Goal: Information Seeking & Learning: Learn about a topic

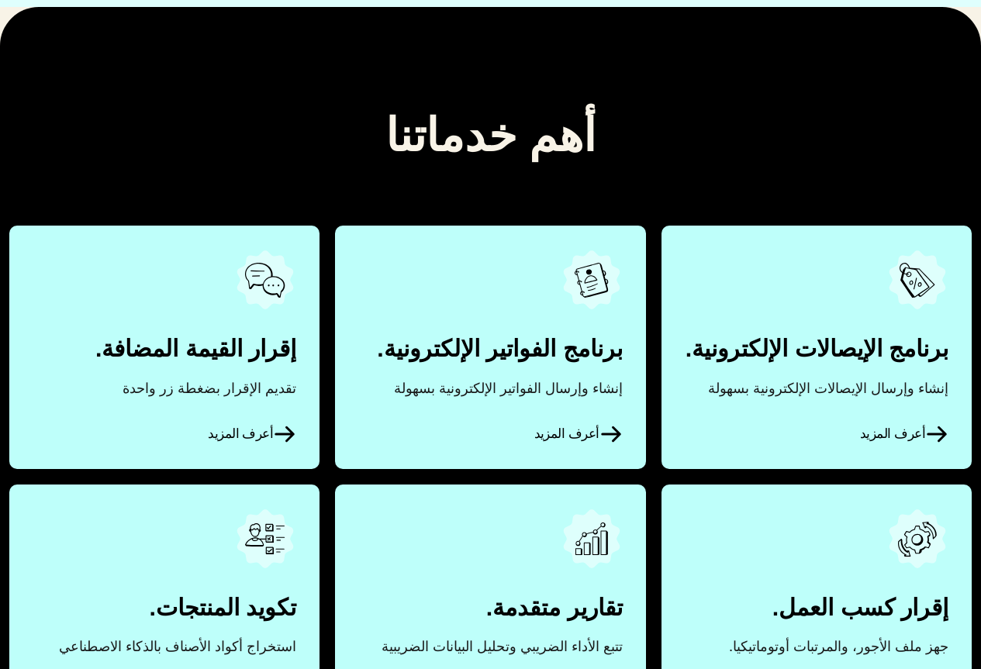
scroll to position [609, 0]
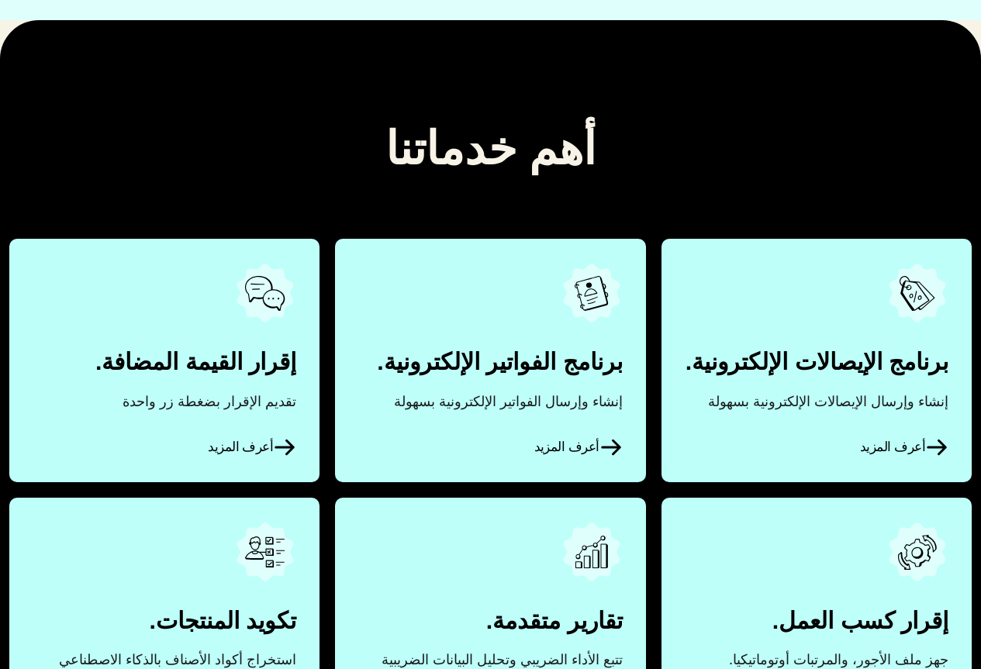
click at [877, 447] on span "أعرف المزيد" at bounding box center [904, 447] width 88 height 23
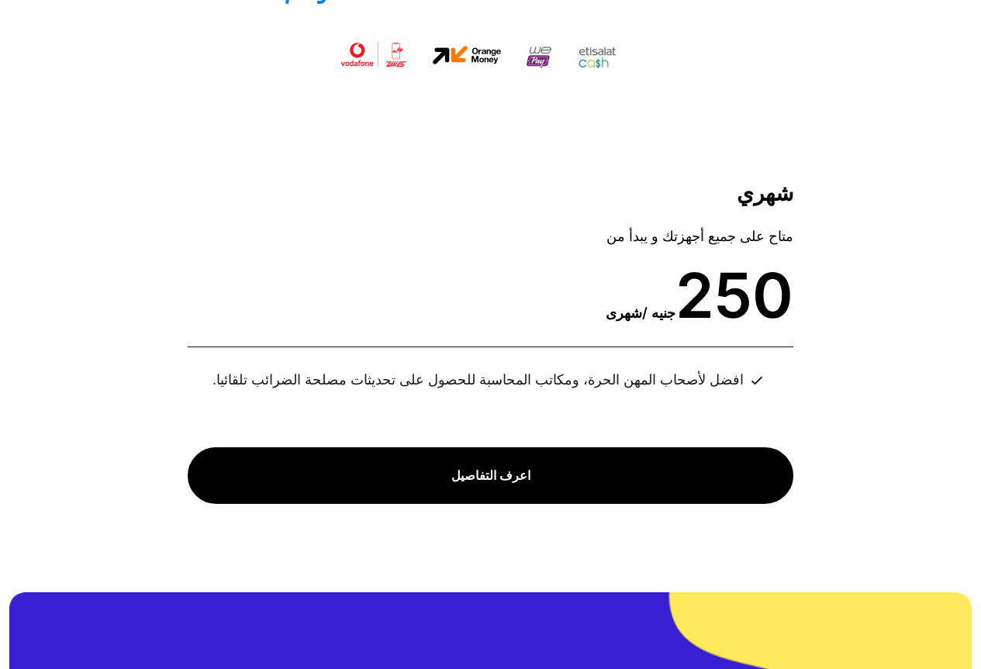
scroll to position [5736, 0]
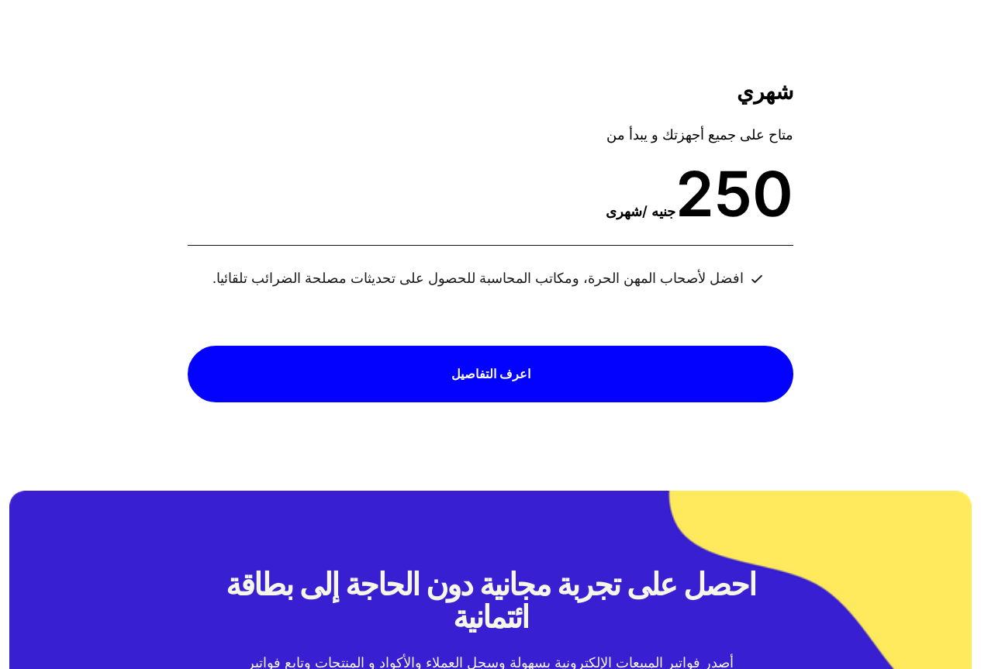
click at [502, 360] on span "اعرف التفاصيل" at bounding box center [490, 374] width 79 height 29
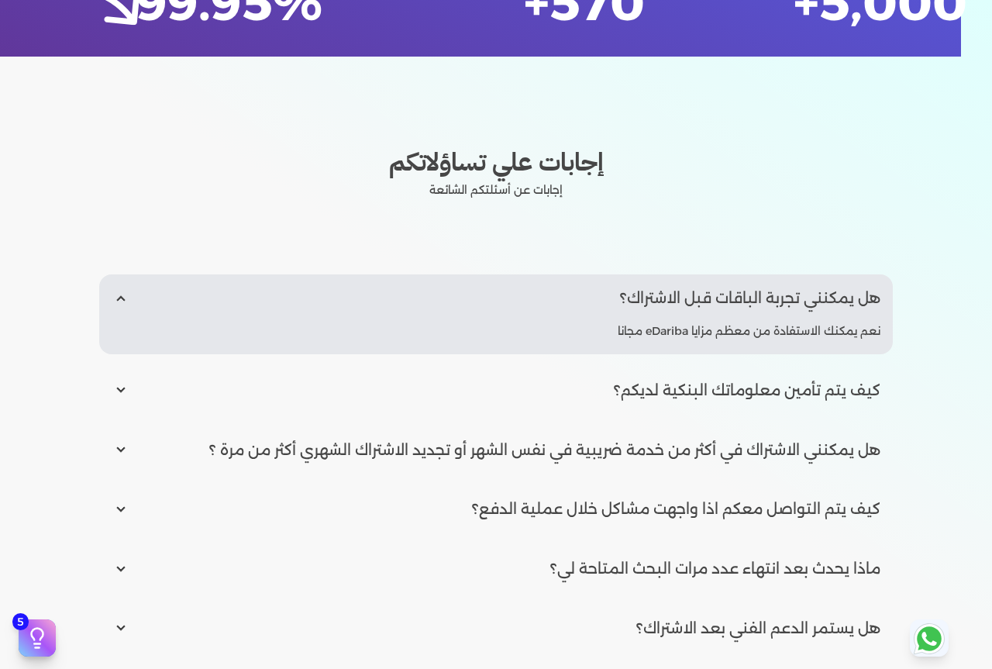
scroll to position [1860, 0]
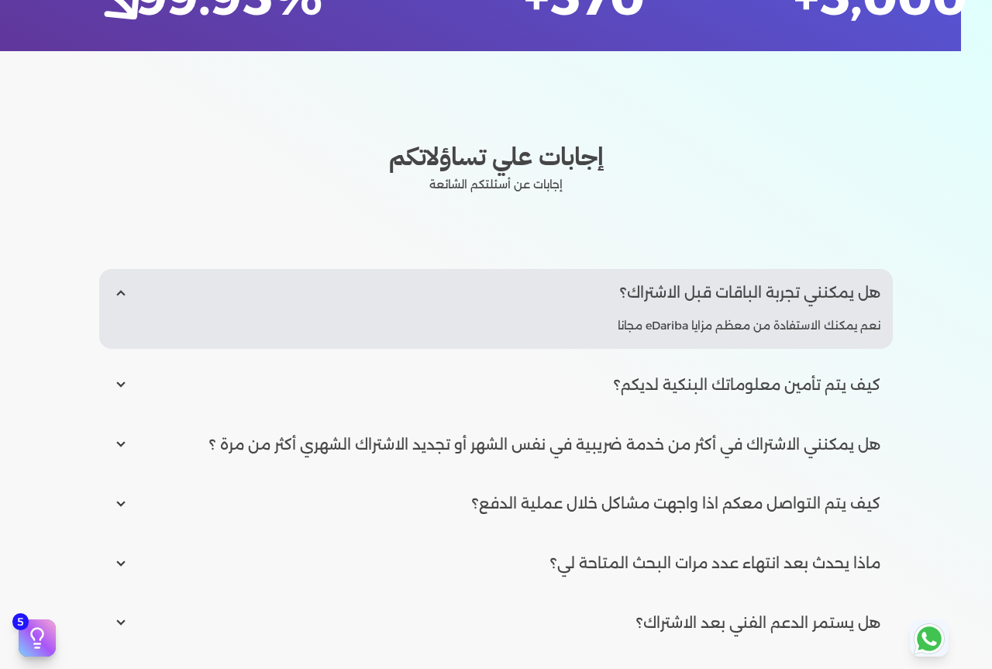
click at [719, 396] on input "radio" at bounding box center [496, 384] width 794 height 47
radio input "true"
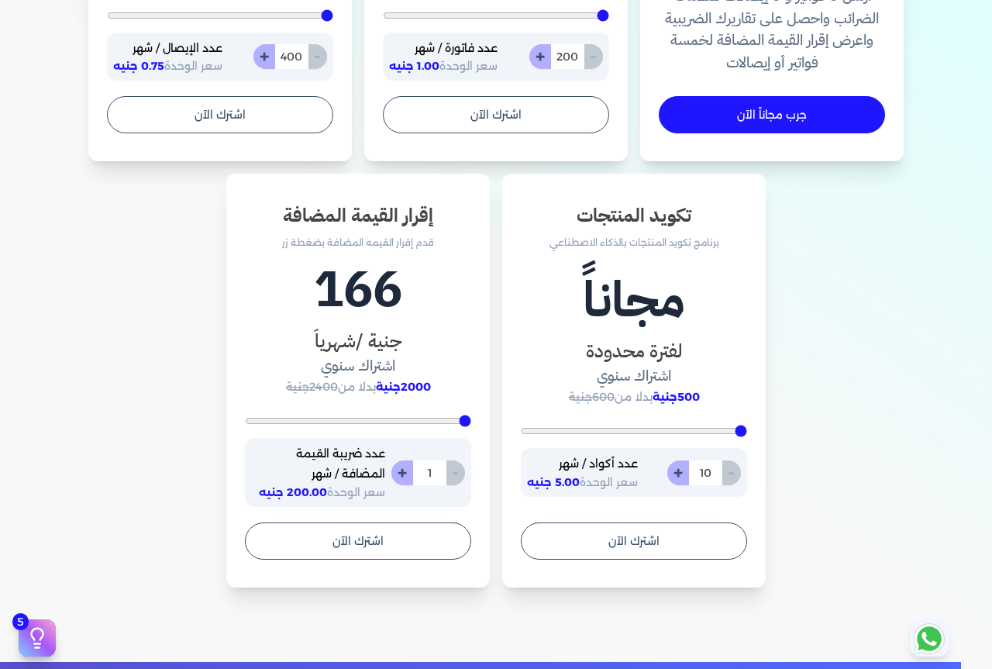
scroll to position [775, 0]
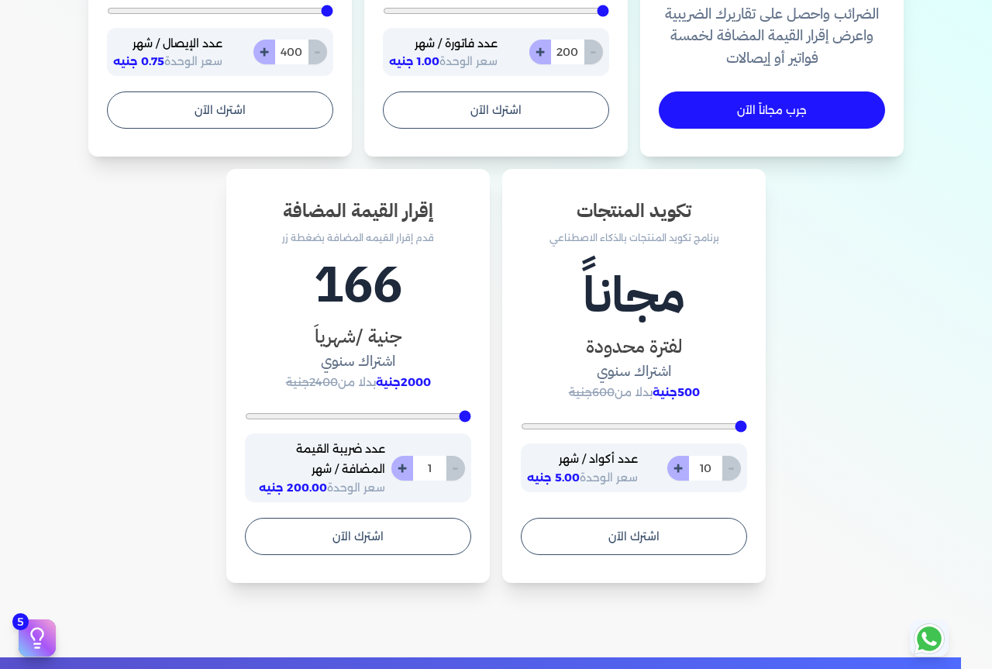
click at [42, 643] on icon at bounding box center [37, 637] width 23 height 23
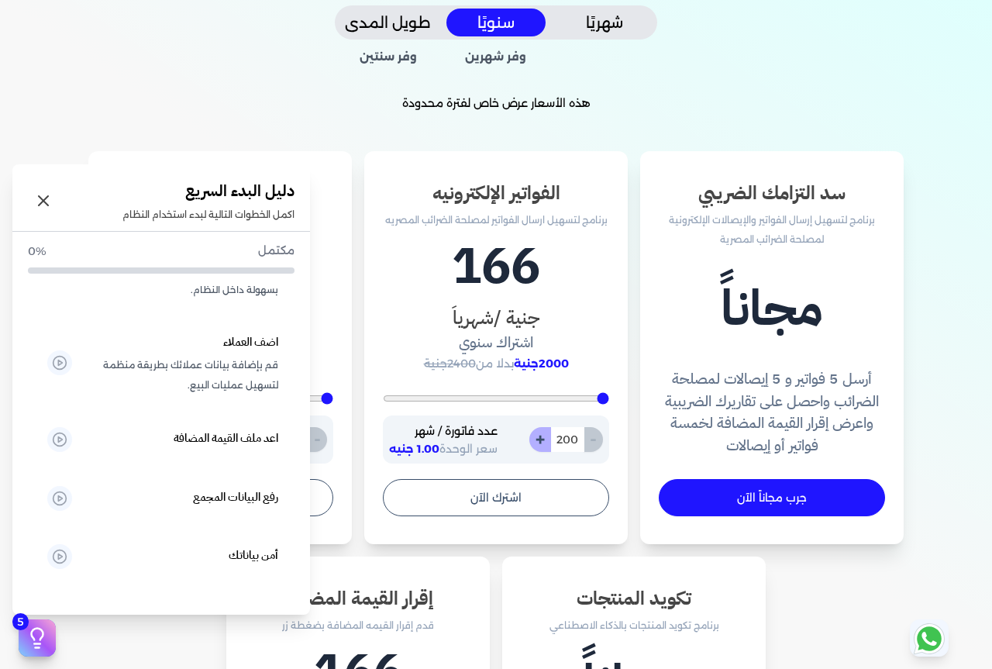
scroll to position [0, 0]
